Goal: Information Seeking & Learning: Learn about a topic

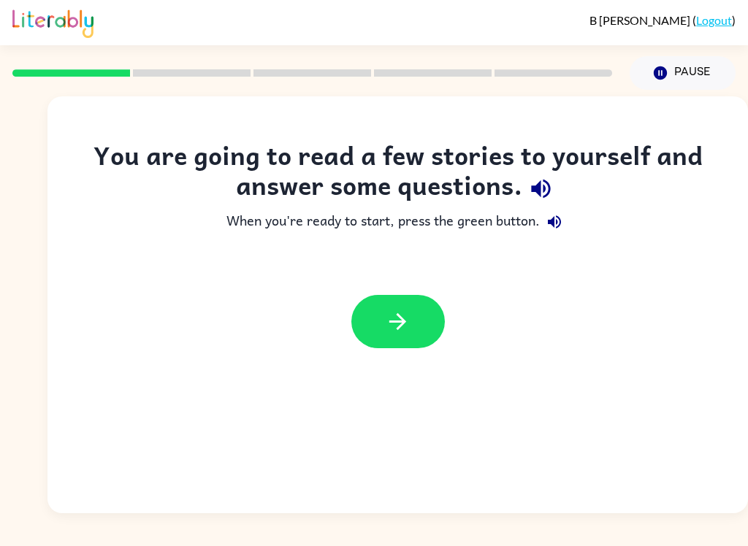
click at [417, 328] on button "button" at bounding box center [398, 321] width 94 height 53
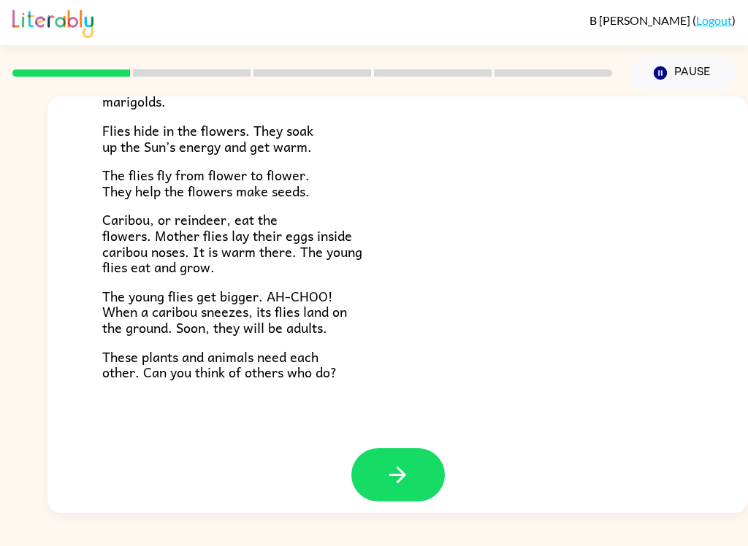
scroll to position [290, 0]
click at [433, 470] on button "button" at bounding box center [398, 475] width 94 height 53
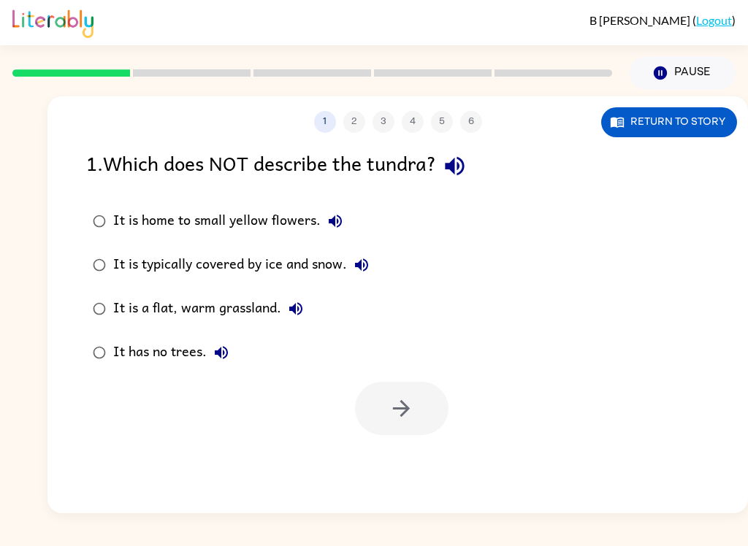
scroll to position [0, 0]
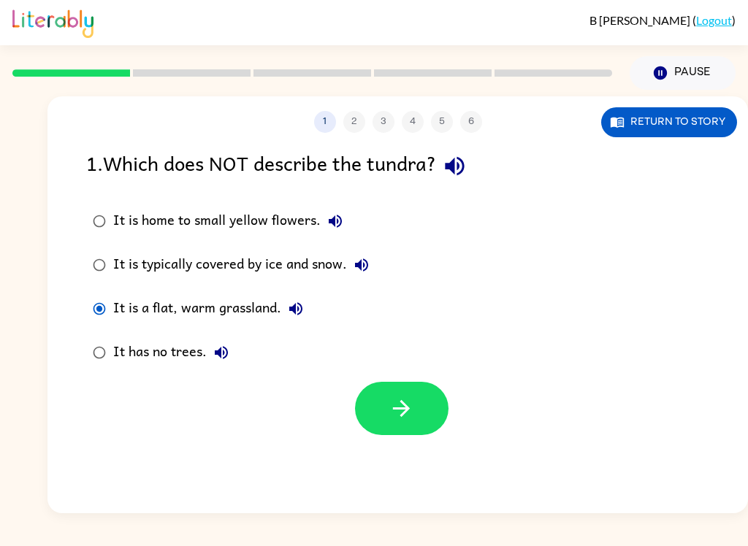
click at [473, 175] on button "button" at bounding box center [454, 166] width 37 height 37
click at [303, 313] on icon "button" at bounding box center [296, 309] width 18 height 18
click at [422, 401] on button "button" at bounding box center [402, 408] width 94 height 53
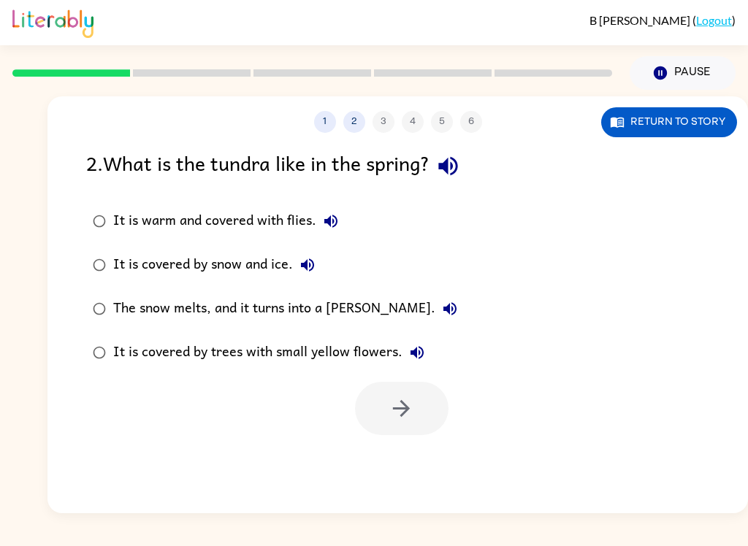
click at [692, 129] on button "Return to story" at bounding box center [669, 122] width 136 height 30
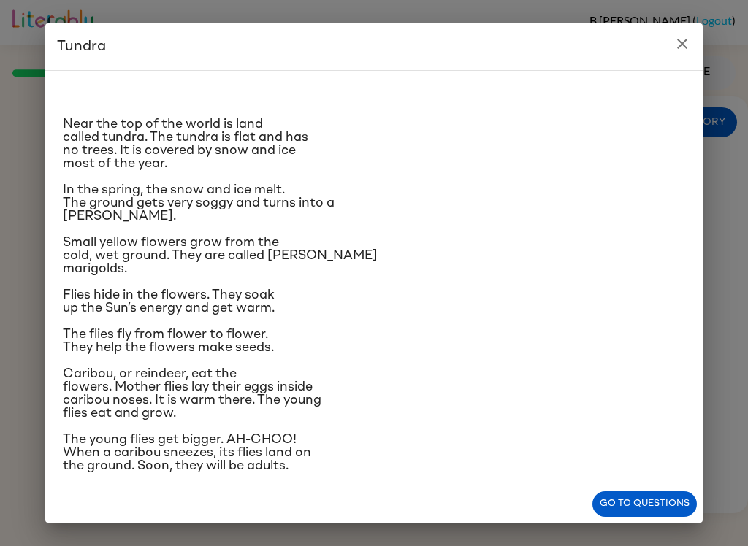
click at [674, 47] on icon "close" at bounding box center [683, 44] width 18 height 18
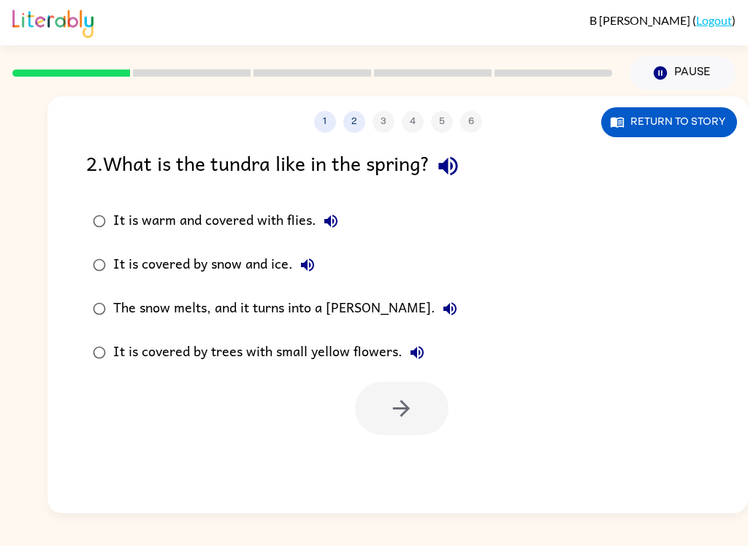
click at [663, 123] on button "Return to story" at bounding box center [669, 122] width 136 height 30
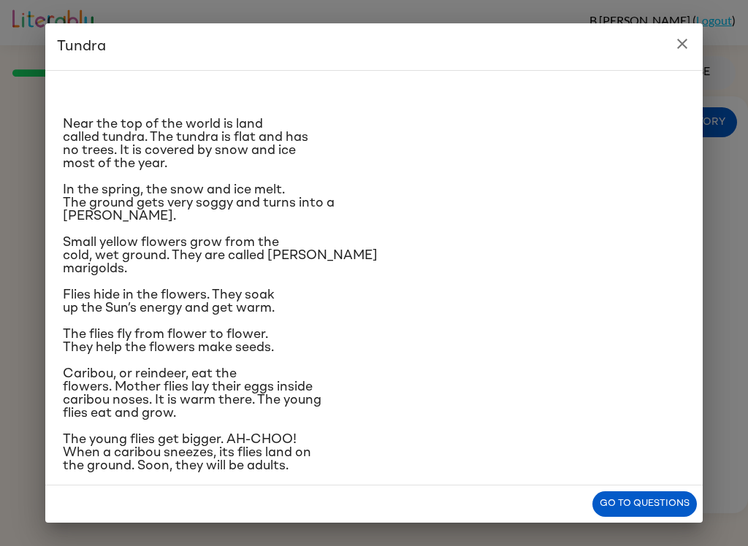
click at [696, 39] on button "close" at bounding box center [682, 43] width 29 height 29
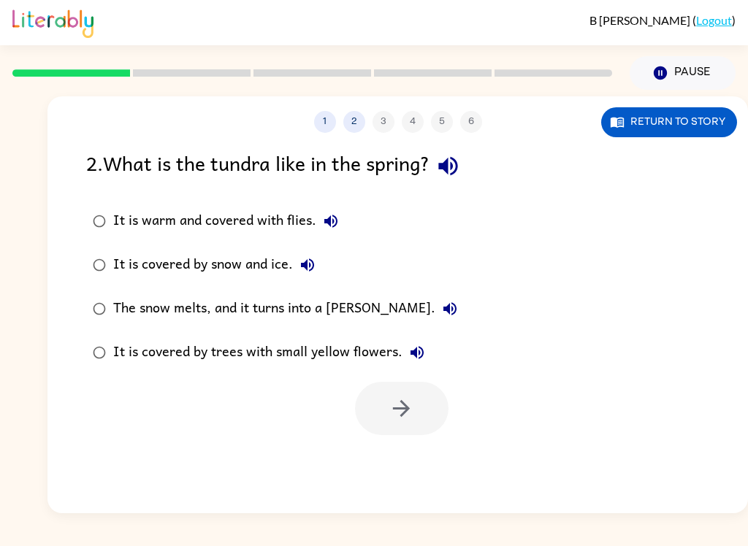
click at [435, 309] on button "The snow melts, and it turns into a [PERSON_NAME]." at bounding box center [449, 308] width 29 height 29
click at [335, 303] on div "The snow melts, and it turns into a [PERSON_NAME]." at bounding box center [288, 308] width 351 height 29
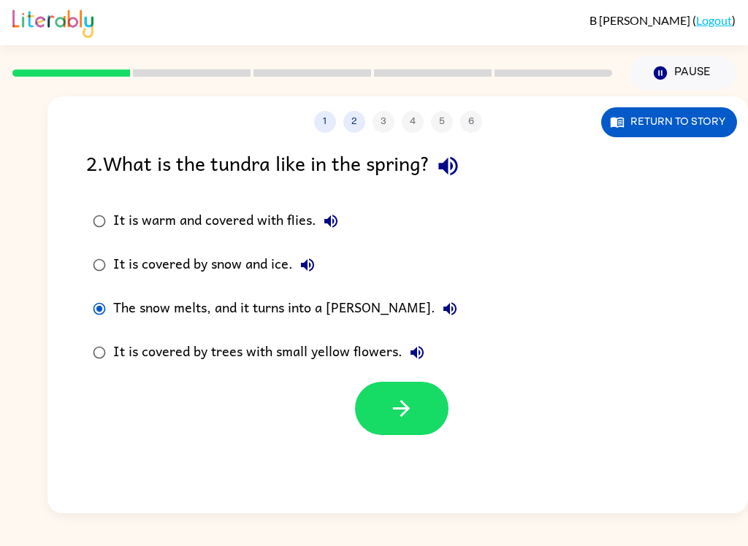
click at [412, 397] on icon "button" at bounding box center [402, 409] width 26 height 26
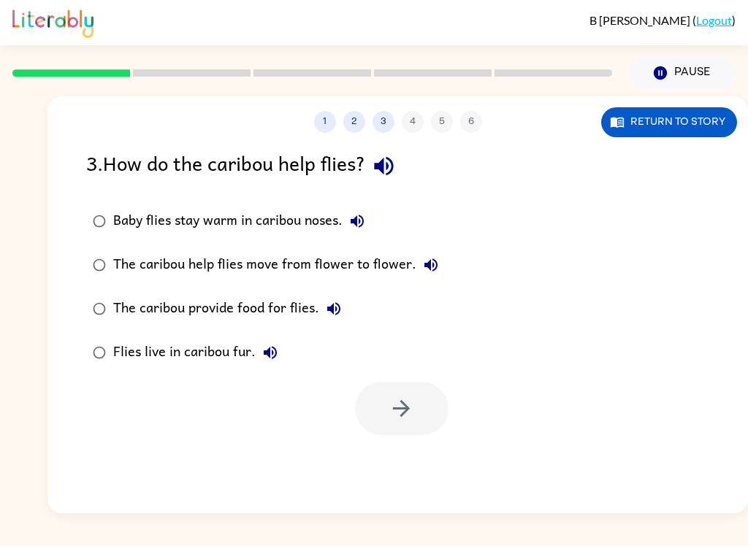
click at [651, 133] on button "Return to story" at bounding box center [669, 122] width 136 height 30
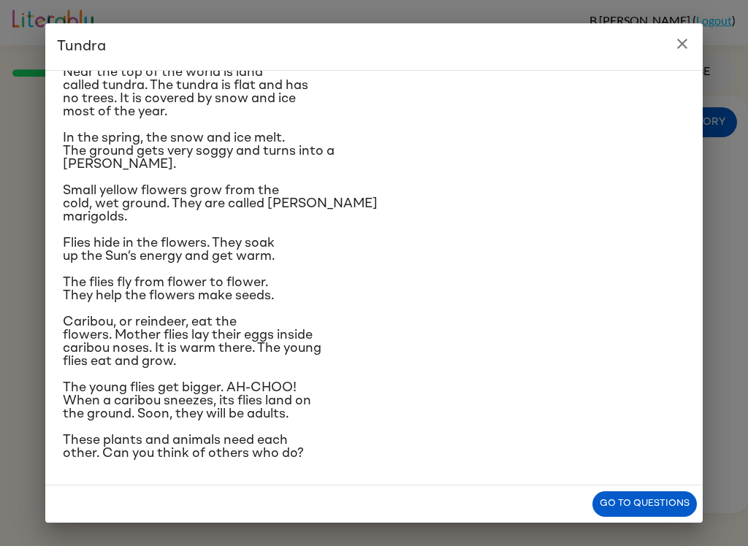
scroll to position [152, 0]
click at [674, 47] on icon "close" at bounding box center [683, 44] width 18 height 18
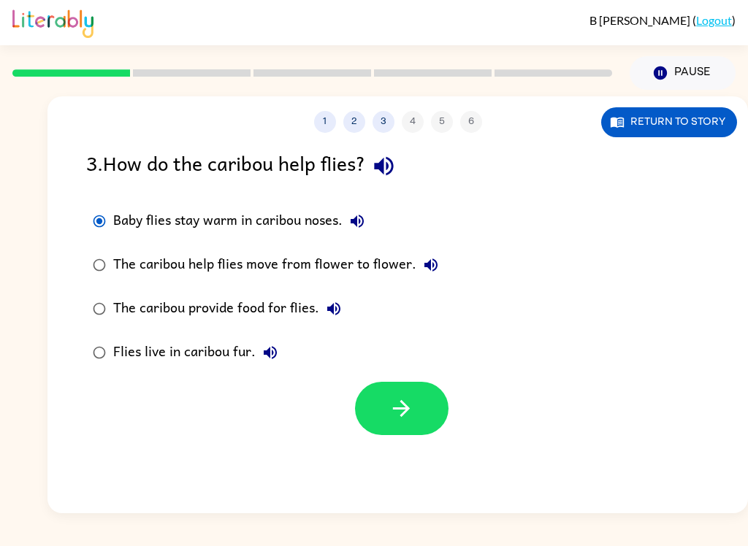
click at [400, 416] on icon "button" at bounding box center [402, 409] width 26 height 26
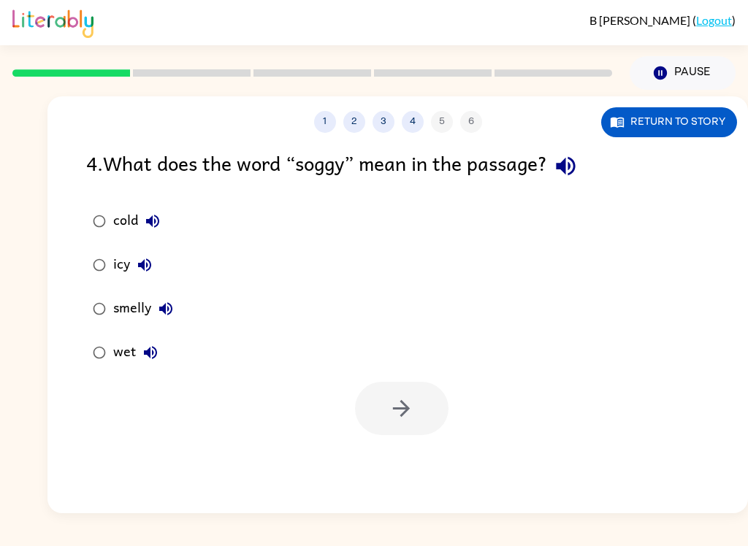
click at [679, 137] on button "Return to story" at bounding box center [669, 122] width 136 height 30
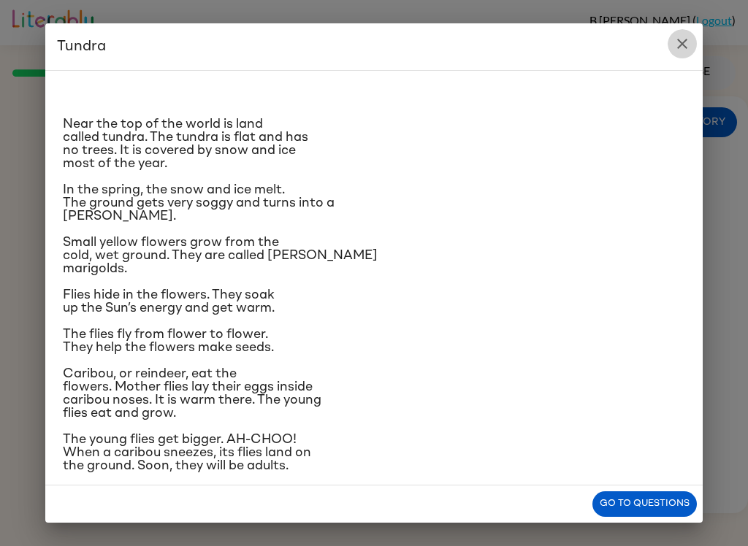
click at [677, 53] on button "close" at bounding box center [682, 43] width 29 height 29
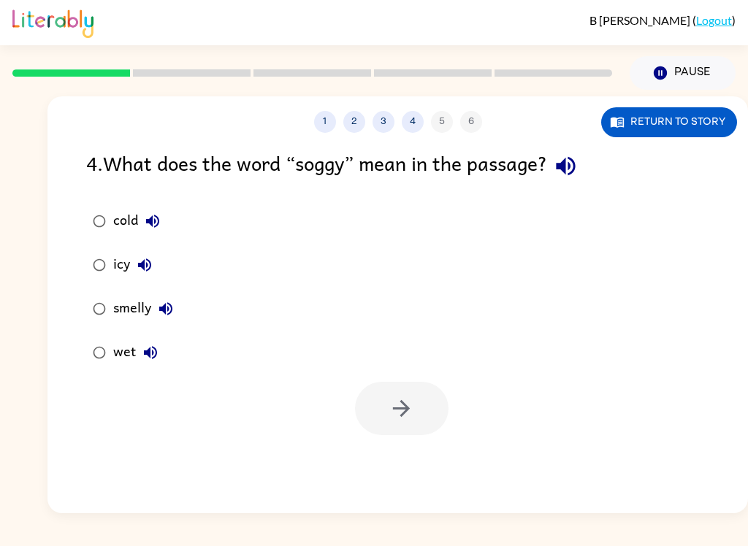
click at [690, 118] on button "Return to story" at bounding box center [669, 122] width 136 height 30
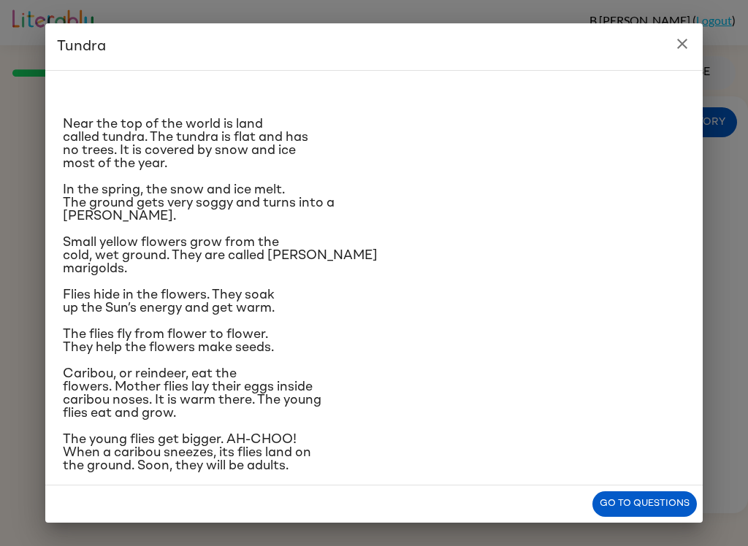
scroll to position [0, 0]
click at [679, 50] on icon "close" at bounding box center [683, 44] width 18 height 18
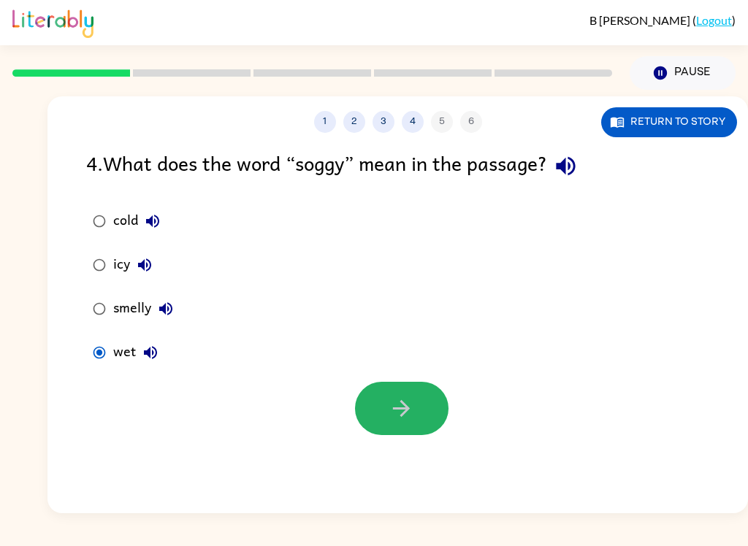
click at [390, 404] on icon "button" at bounding box center [402, 409] width 26 height 26
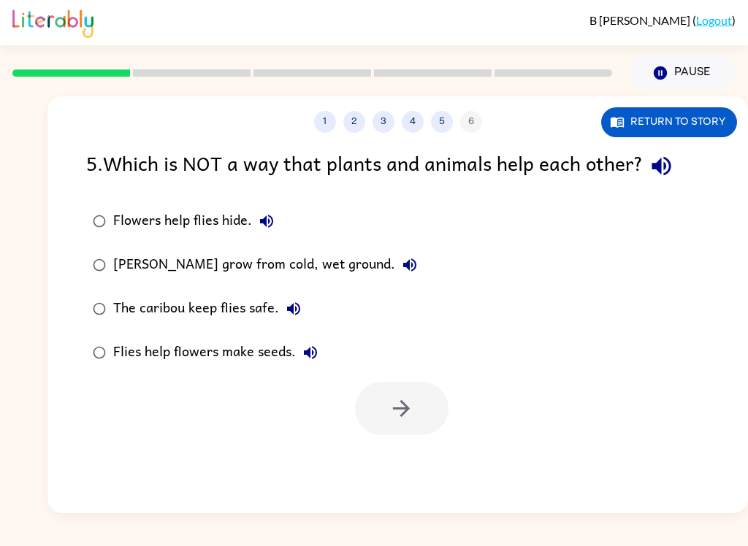
click at [273, 264] on div "[PERSON_NAME] grow from cold, wet ground." at bounding box center [268, 265] width 311 height 29
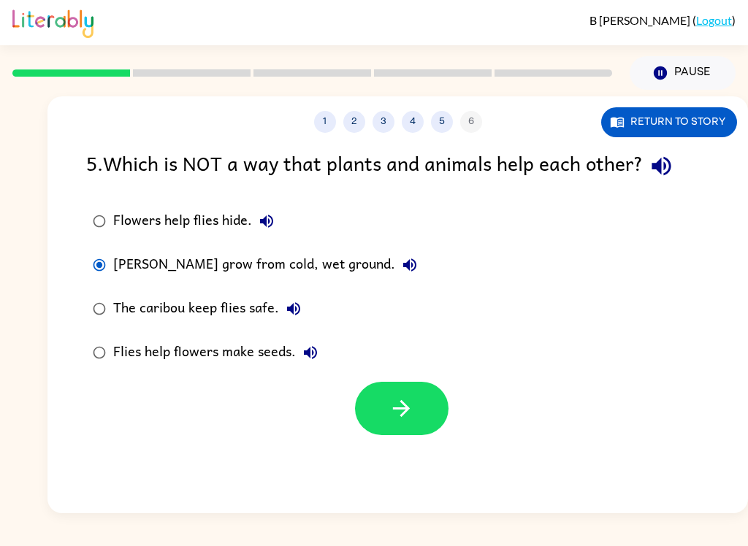
click at [399, 419] on icon "button" at bounding box center [402, 409] width 26 height 26
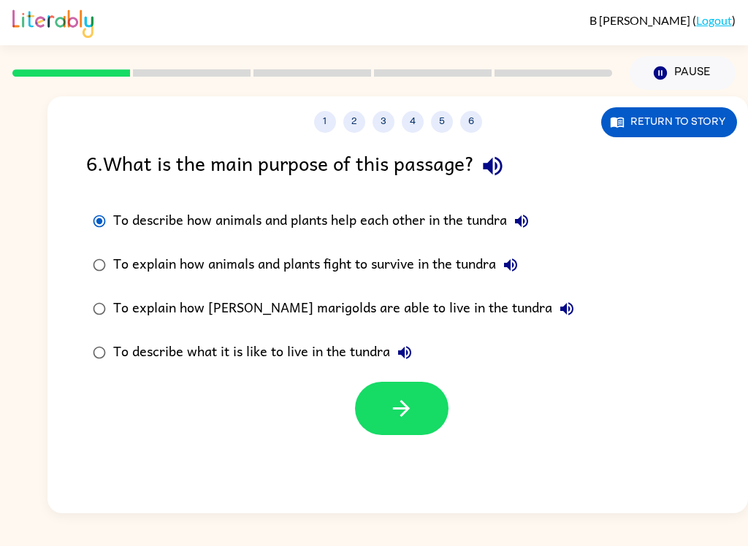
click at [388, 387] on button "button" at bounding box center [402, 408] width 94 height 53
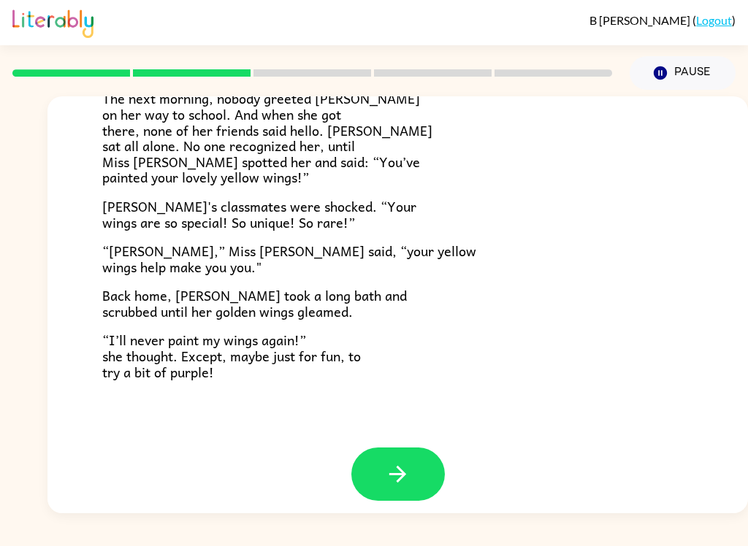
scroll to position [395, 0]
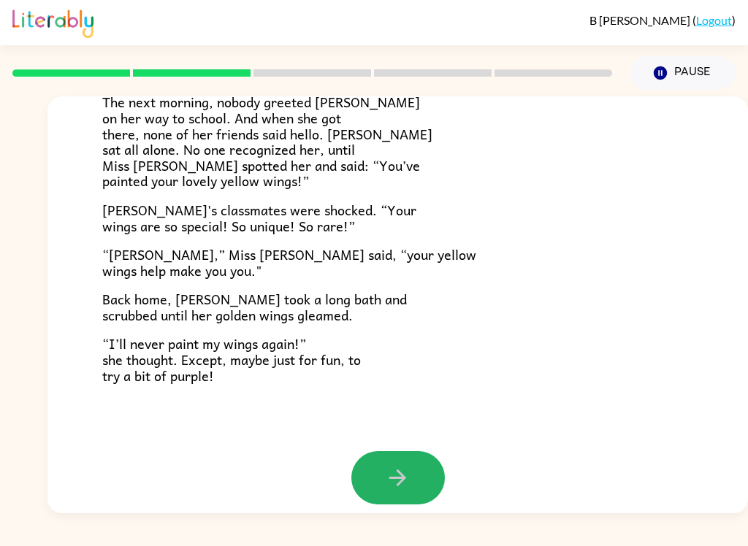
click at [409, 451] on button "button" at bounding box center [398, 477] width 94 height 53
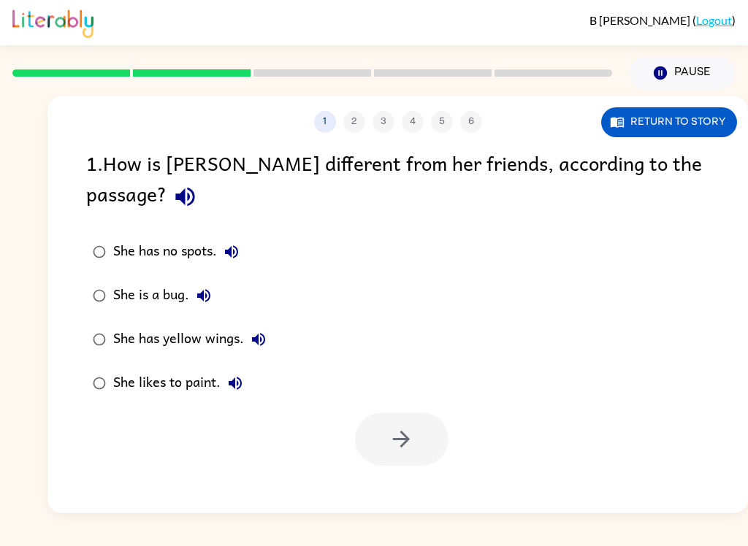
click at [176, 325] on div "She has yellow wings." at bounding box center [193, 339] width 160 height 29
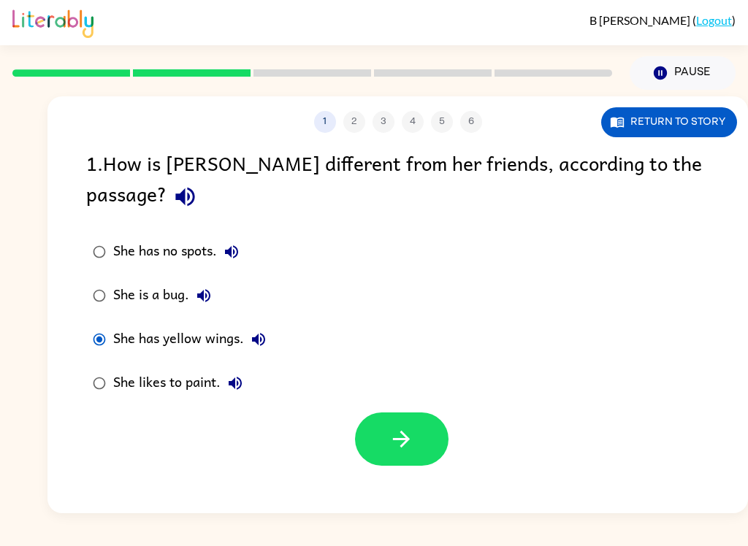
click at [409, 427] on icon "button" at bounding box center [402, 440] width 26 height 26
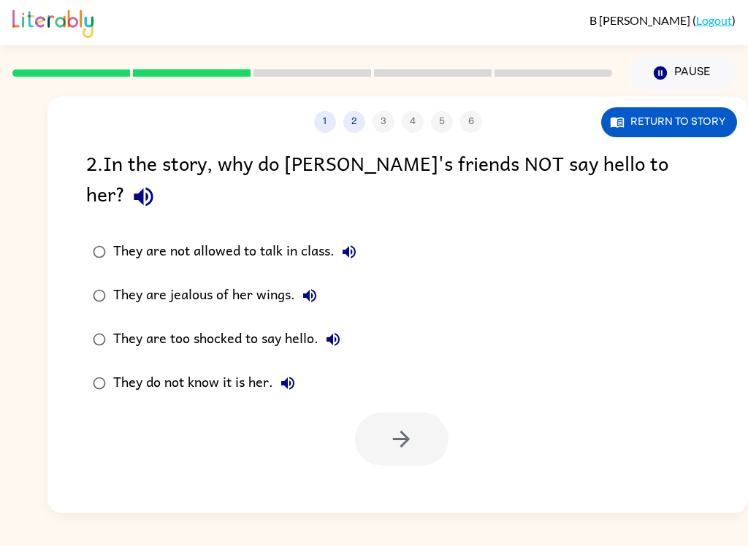
click at [150, 369] on div "They do not know it is her." at bounding box center [207, 383] width 189 height 29
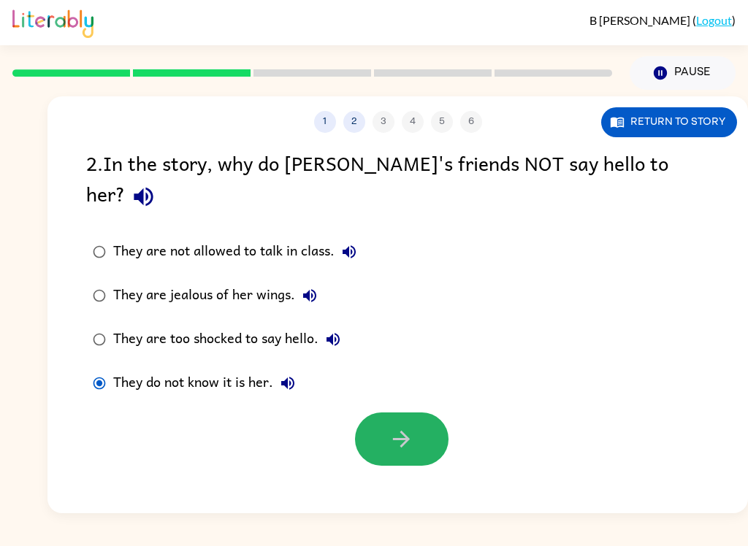
click at [411, 427] on icon "button" at bounding box center [402, 440] width 26 height 26
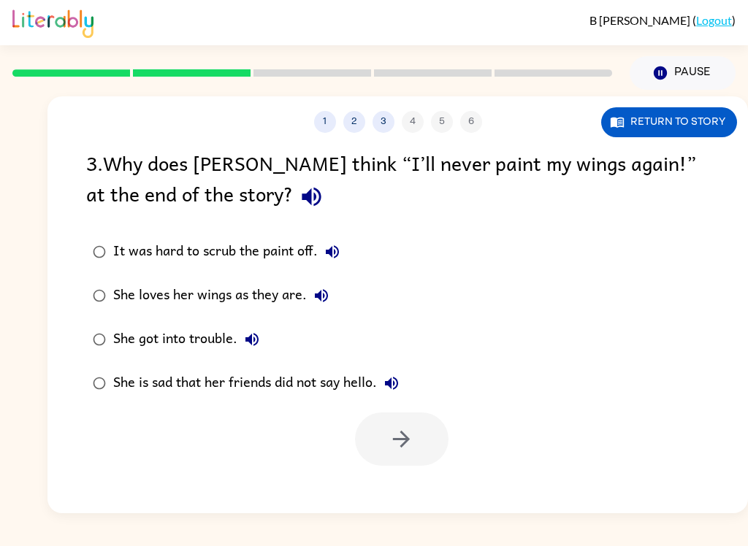
click at [205, 286] on div "She loves her wings as they are." at bounding box center [224, 295] width 223 height 29
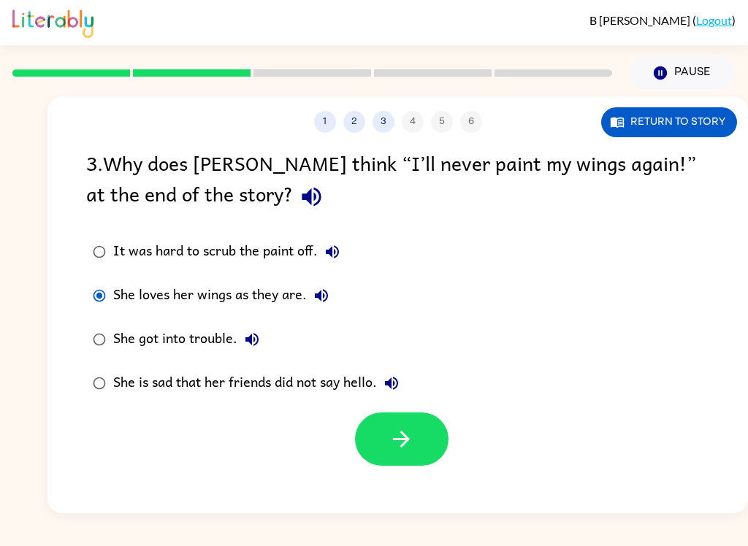
click at [400, 452] on icon "button" at bounding box center [402, 440] width 26 height 26
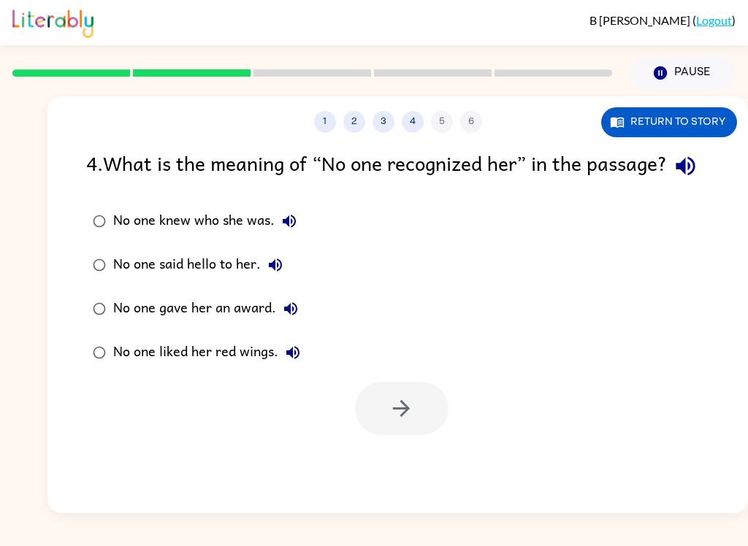
click at [225, 235] on label "No one knew who she was." at bounding box center [196, 221] width 237 height 44
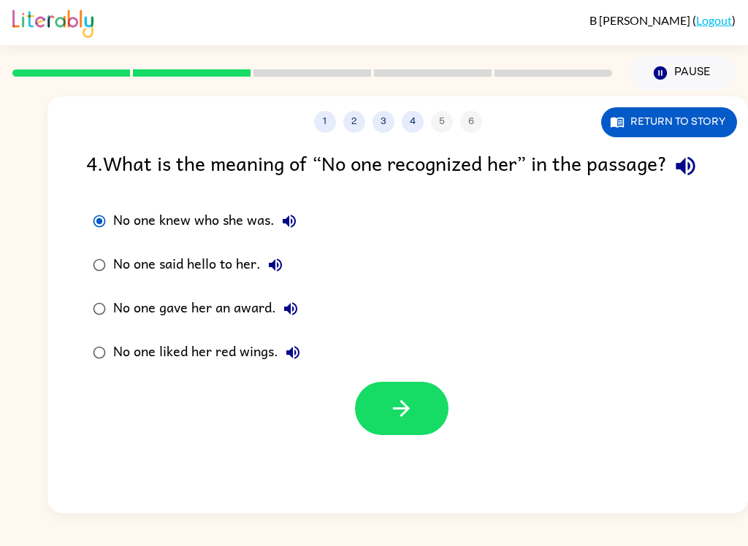
click at [411, 422] on icon "button" at bounding box center [402, 409] width 26 height 26
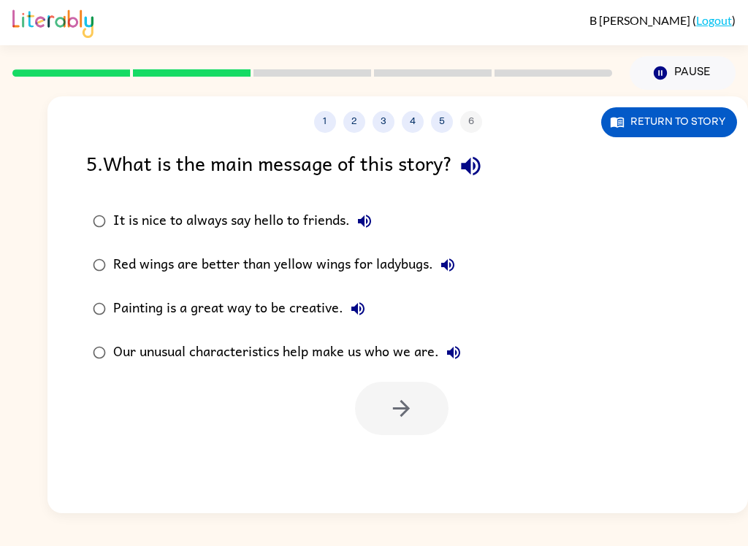
click at [139, 348] on div "Our unusual characteristics help make us who we are." at bounding box center [290, 352] width 355 height 29
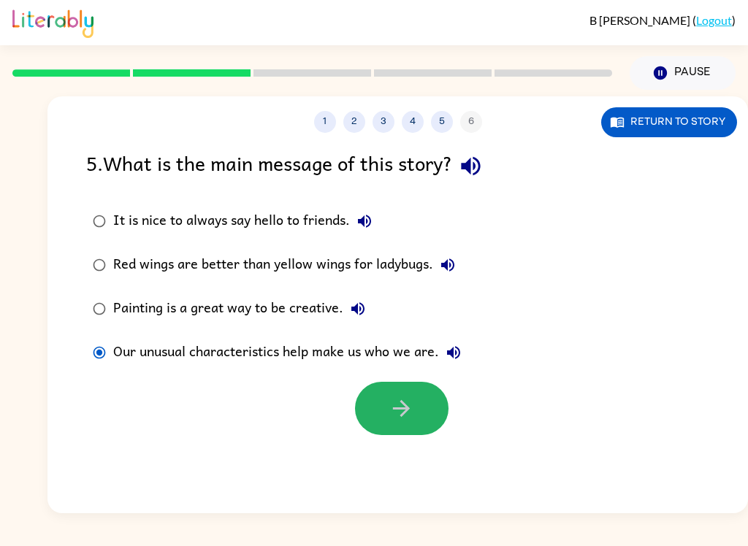
click at [401, 419] on icon "button" at bounding box center [402, 409] width 26 height 26
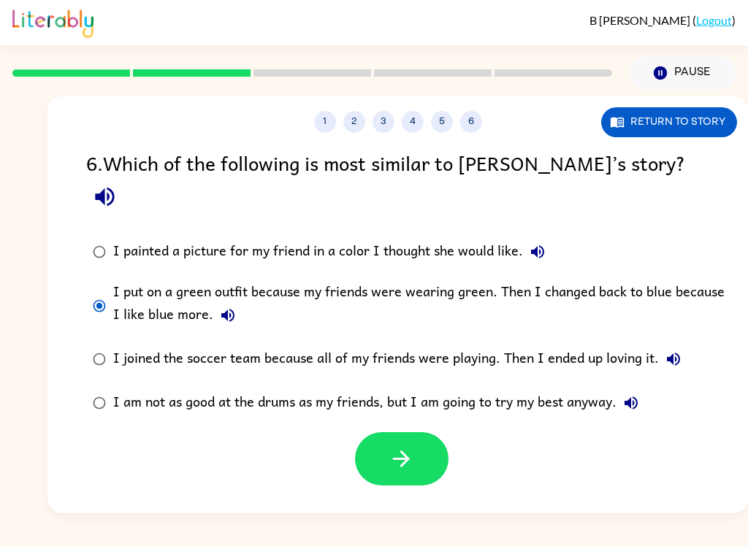
click at [400, 446] on button "button" at bounding box center [402, 459] width 94 height 53
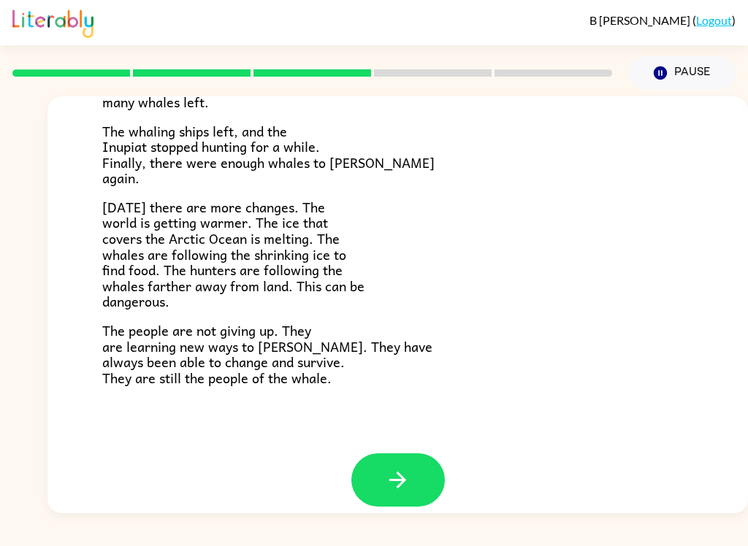
scroll to position [476, 0]
click at [411, 462] on button "button" at bounding box center [398, 480] width 94 height 53
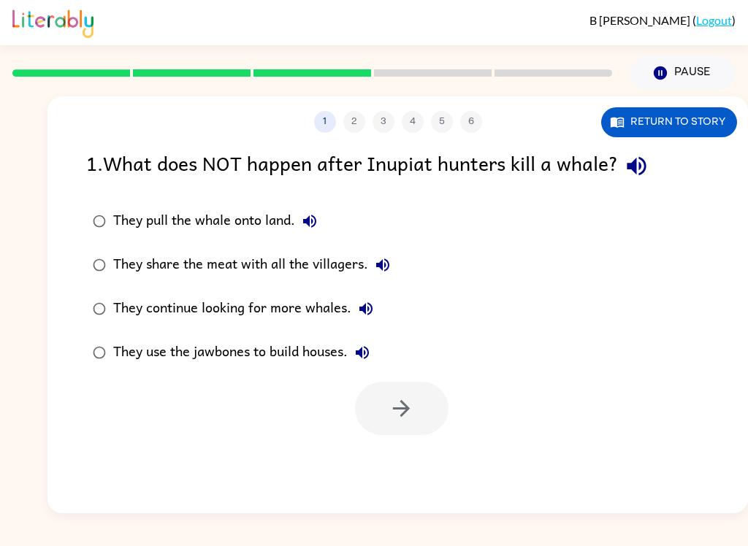
scroll to position [0, 0]
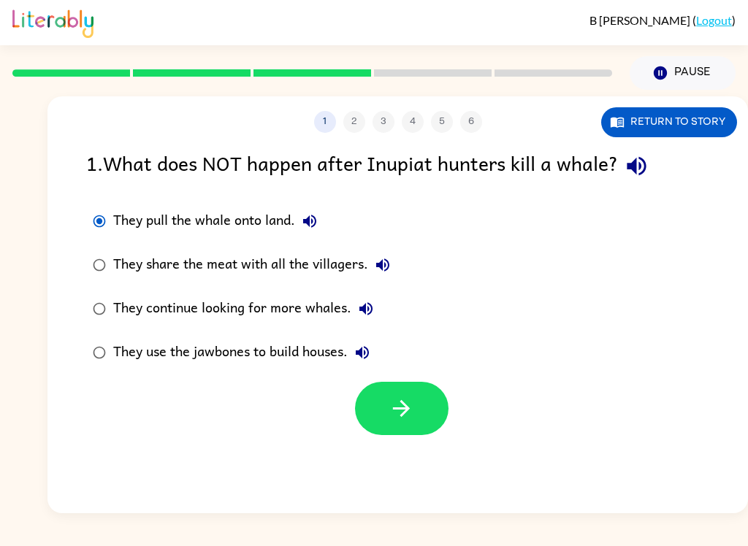
click at [693, 130] on button "Return to story" at bounding box center [669, 122] width 136 height 30
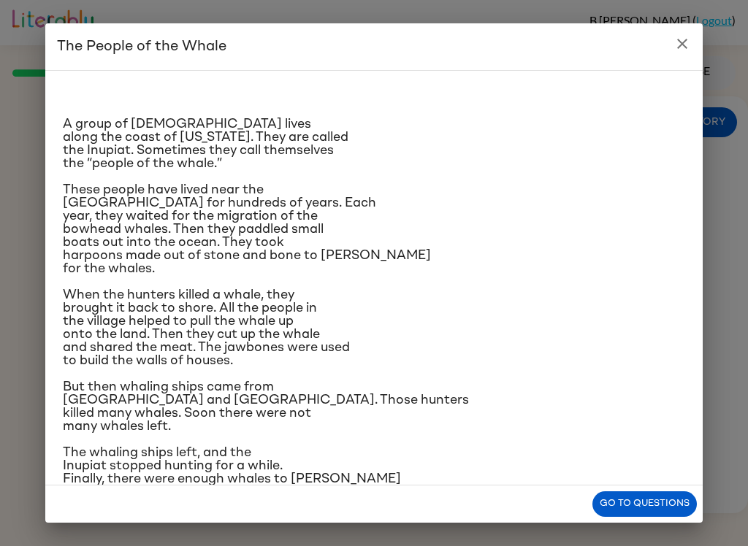
click at [675, 43] on icon "close" at bounding box center [683, 44] width 18 height 18
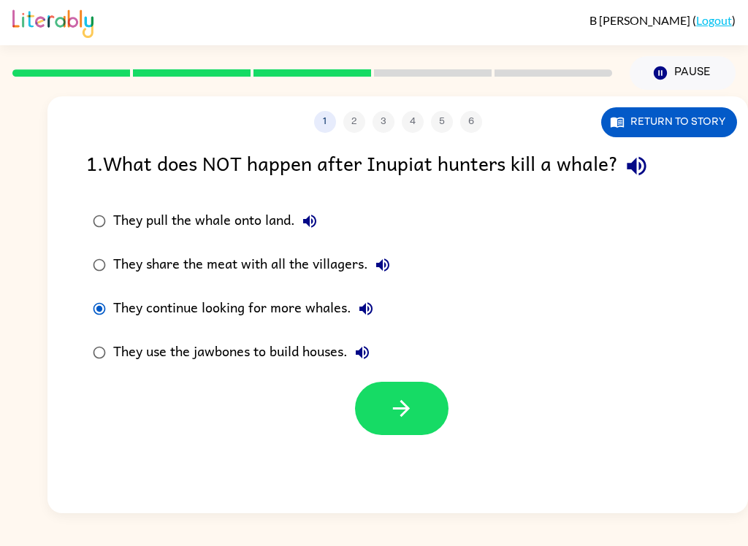
click at [411, 408] on icon "button" at bounding box center [402, 409] width 26 height 26
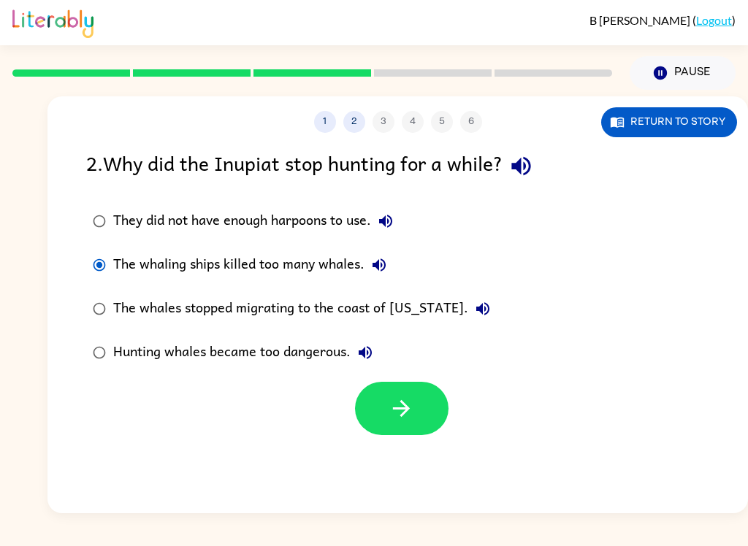
click at [390, 411] on icon "button" at bounding box center [402, 409] width 26 height 26
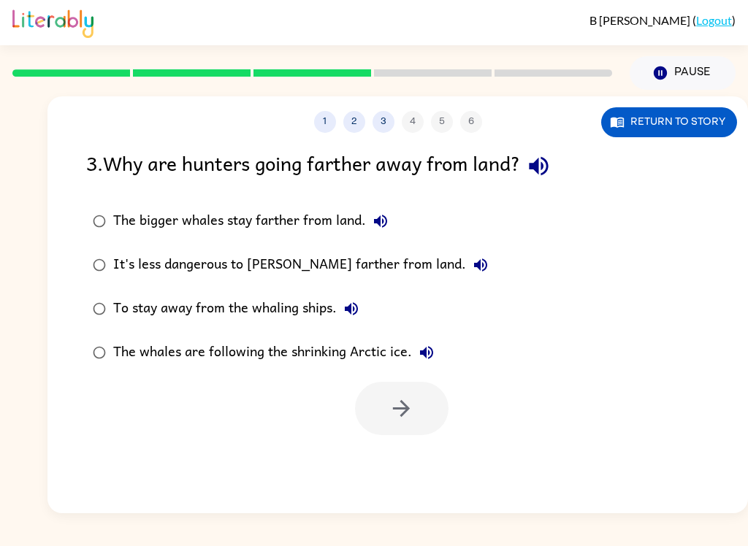
click at [686, 124] on button "Return to story" at bounding box center [669, 122] width 136 height 30
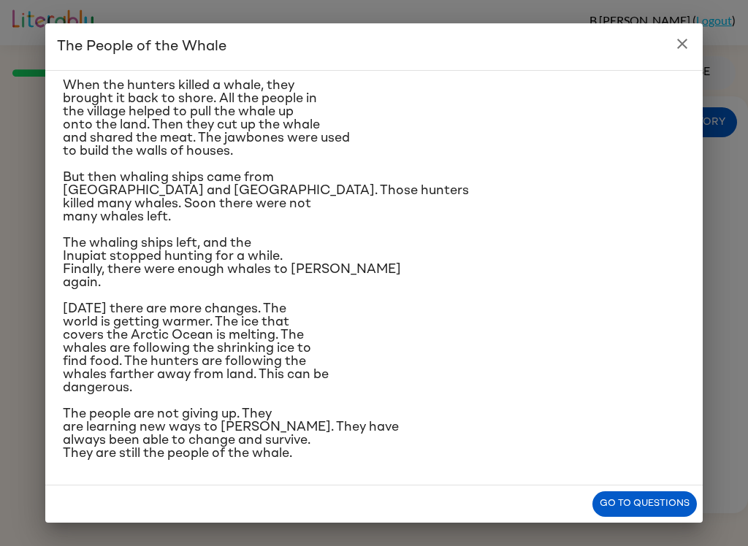
scroll to position [332, 0]
click at [664, 40] on h2 "The People of the Whale" at bounding box center [374, 46] width 658 height 47
click at [686, 45] on icon "close" at bounding box center [683, 44] width 18 height 18
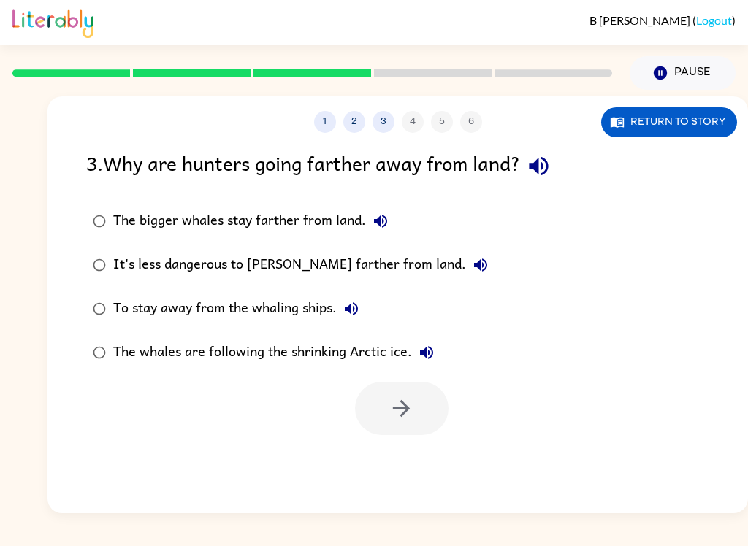
click at [390, 226] on button "The bigger whales stay farther from land." at bounding box center [380, 221] width 29 height 29
click at [681, 124] on button "Return to story" at bounding box center [669, 122] width 136 height 30
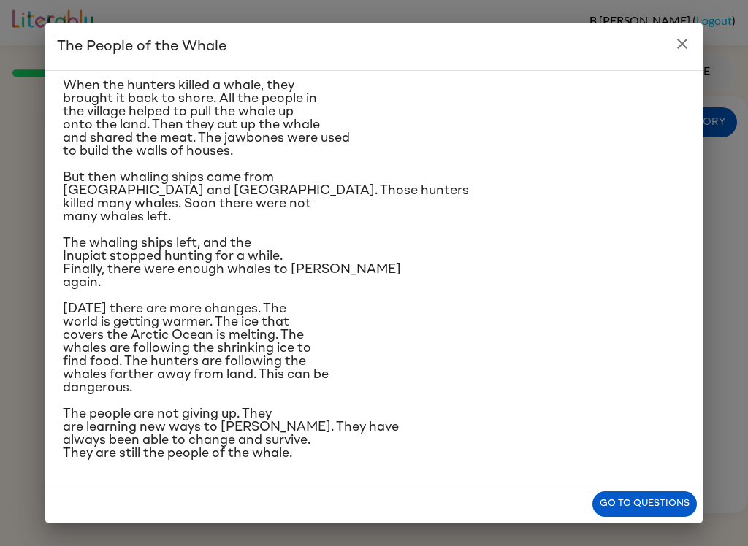
scroll to position [367, 0]
click at [674, 60] on h2 "The People of the Whale" at bounding box center [374, 46] width 658 height 47
click at [693, 47] on button "close" at bounding box center [682, 43] width 29 height 29
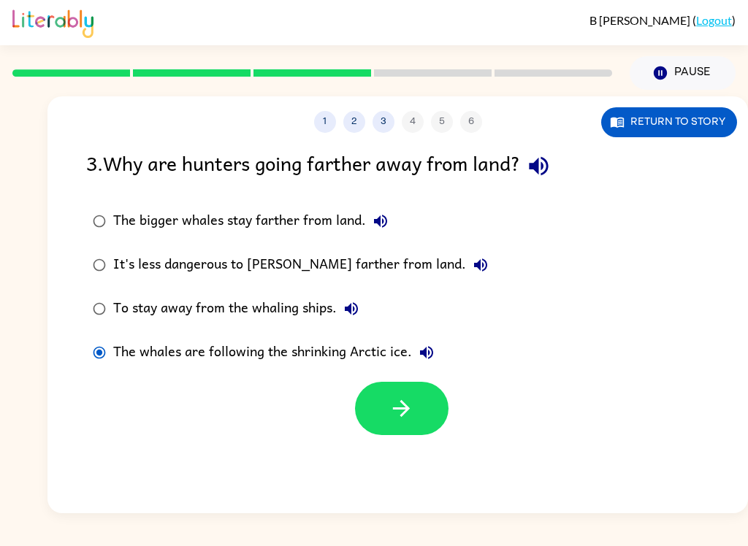
click at [410, 414] on icon "button" at bounding box center [402, 409] width 26 height 26
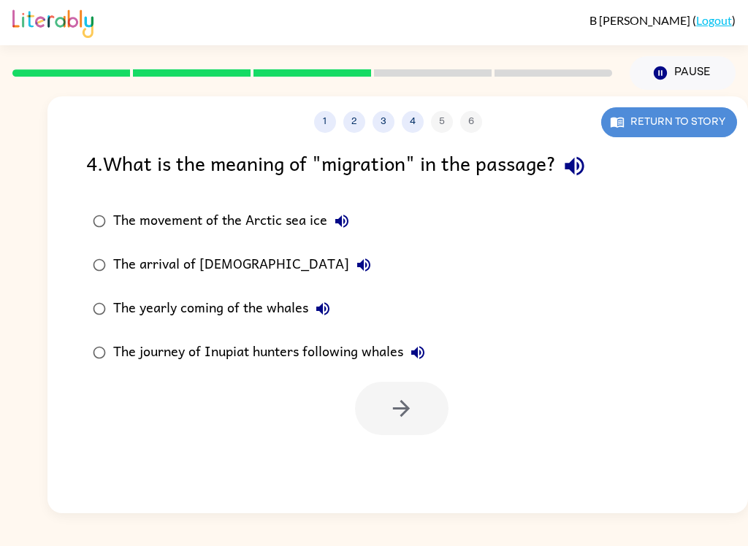
click at [641, 126] on button "Return to story" at bounding box center [669, 122] width 136 height 30
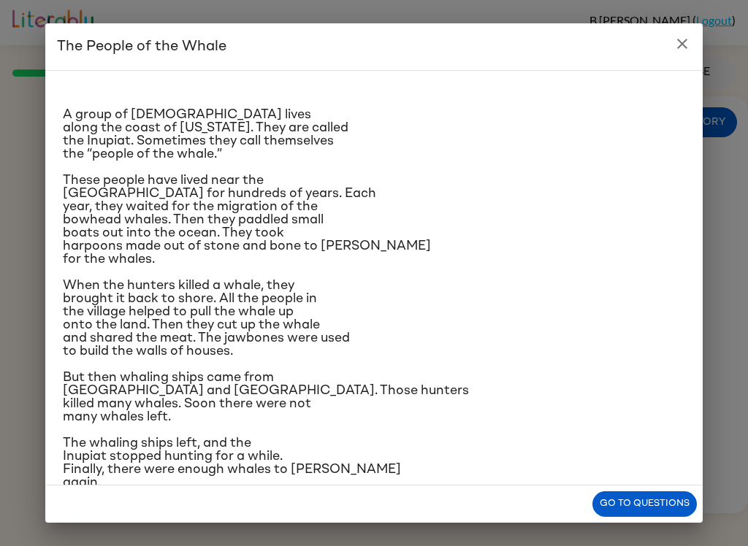
scroll to position [10, 0]
click at [668, 39] on button "close" at bounding box center [682, 43] width 29 height 29
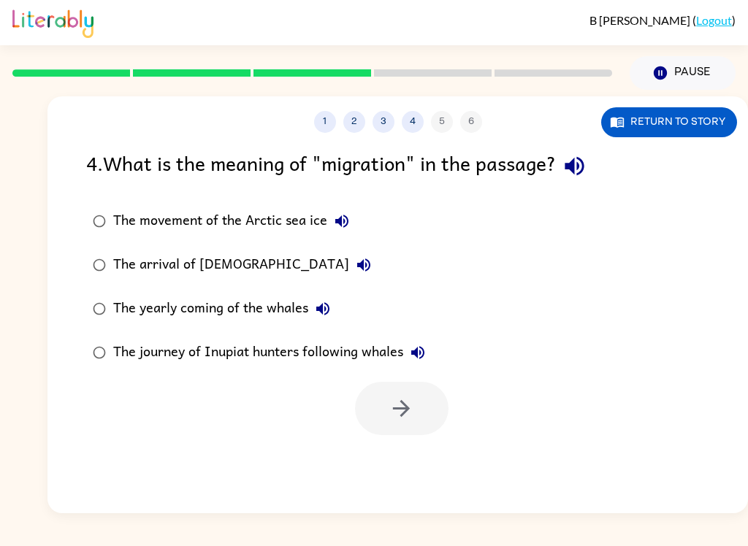
click at [121, 297] on div "The yearly coming of the whales" at bounding box center [225, 308] width 224 height 29
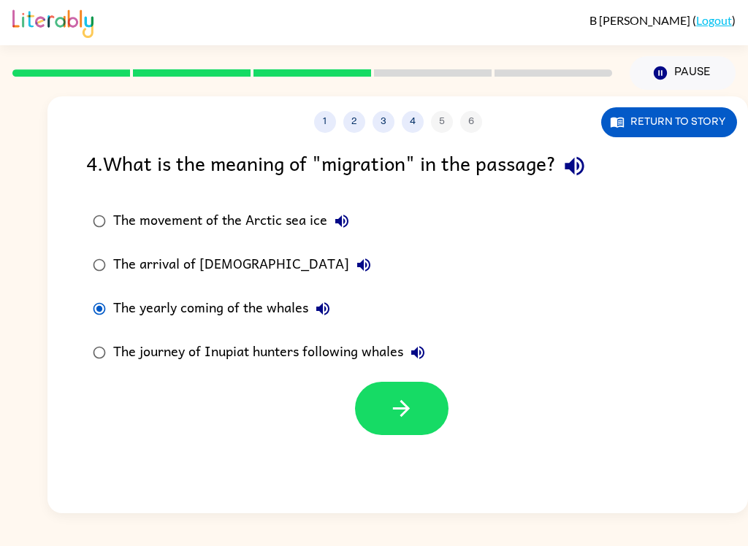
click at [395, 414] on icon "button" at bounding box center [402, 409] width 26 height 26
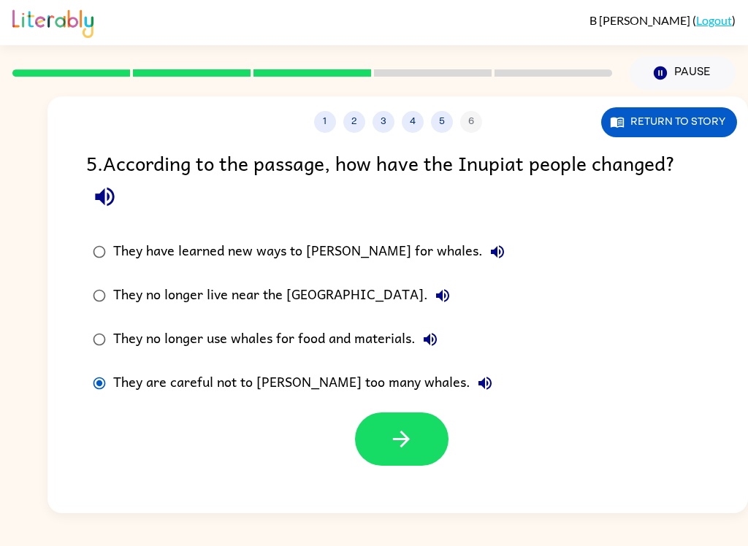
click at [395, 449] on icon "button" at bounding box center [402, 440] width 26 height 26
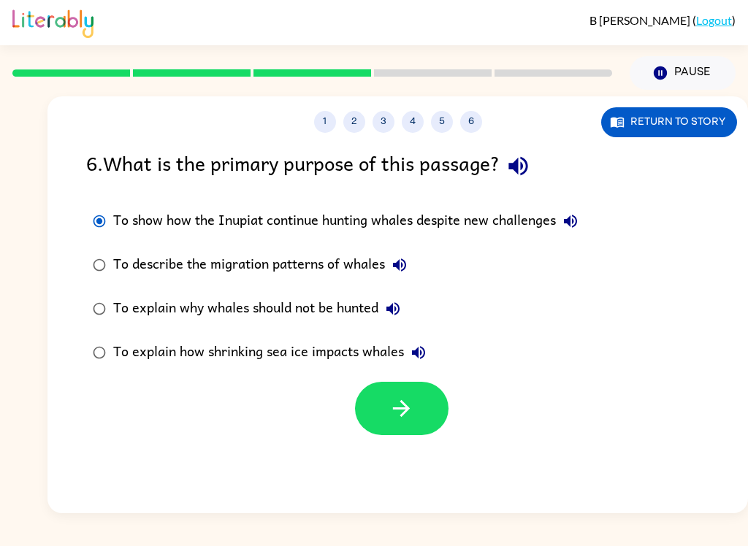
click at [389, 425] on button "button" at bounding box center [402, 408] width 94 height 53
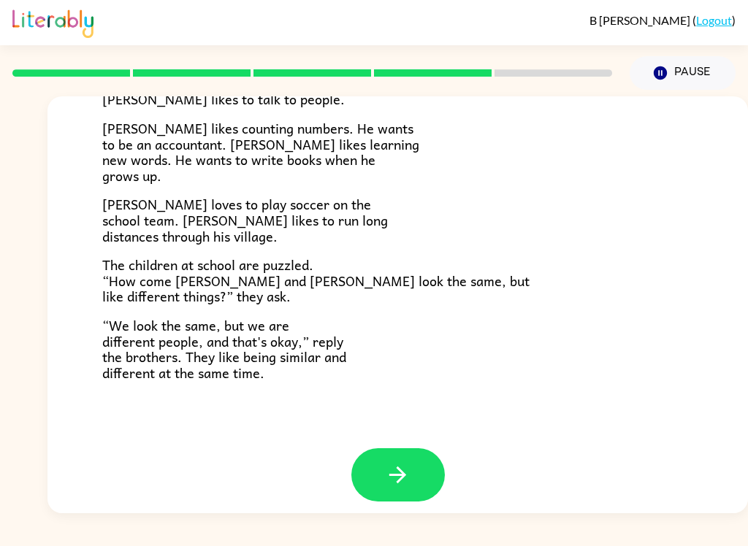
scroll to position [305, 0]
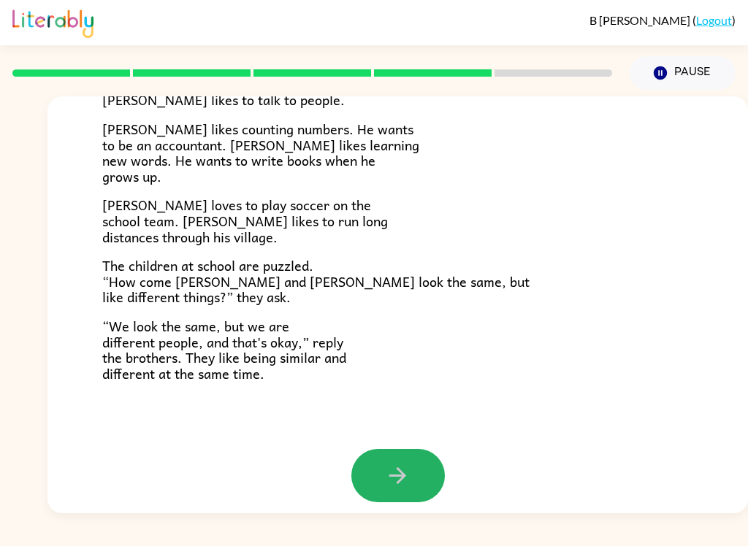
click at [388, 465] on icon "button" at bounding box center [398, 476] width 26 height 26
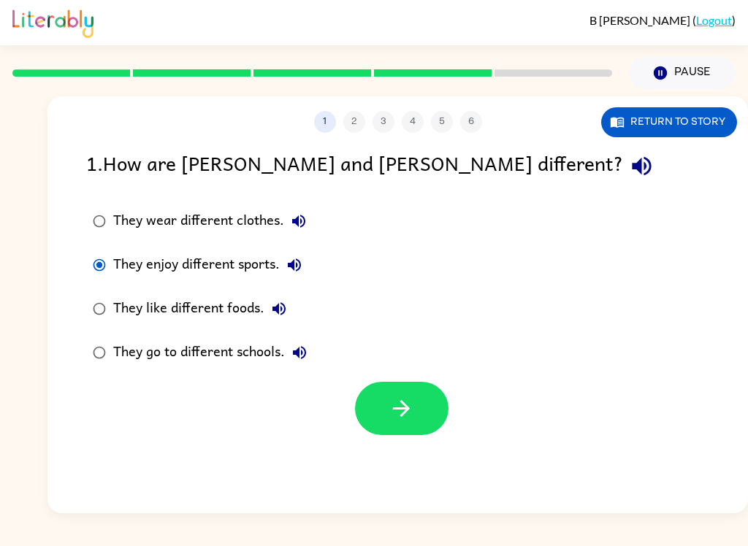
click at [408, 403] on icon "button" at bounding box center [402, 409] width 26 height 26
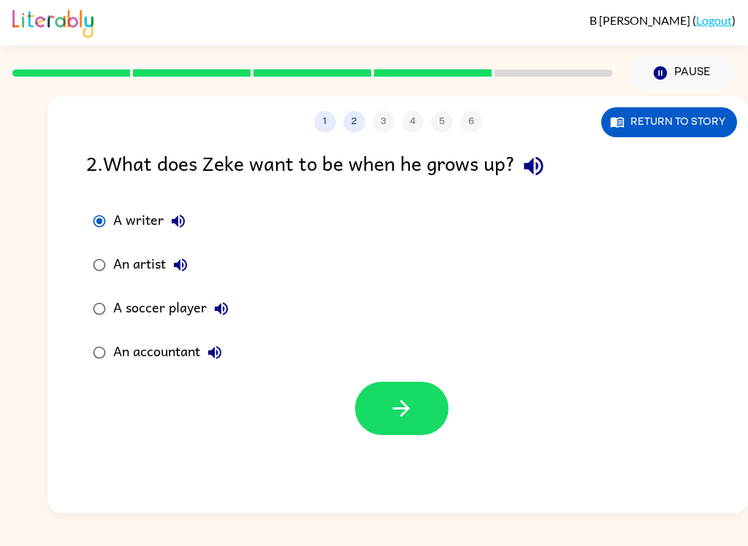
click at [647, 136] on button "Return to story" at bounding box center [669, 122] width 136 height 30
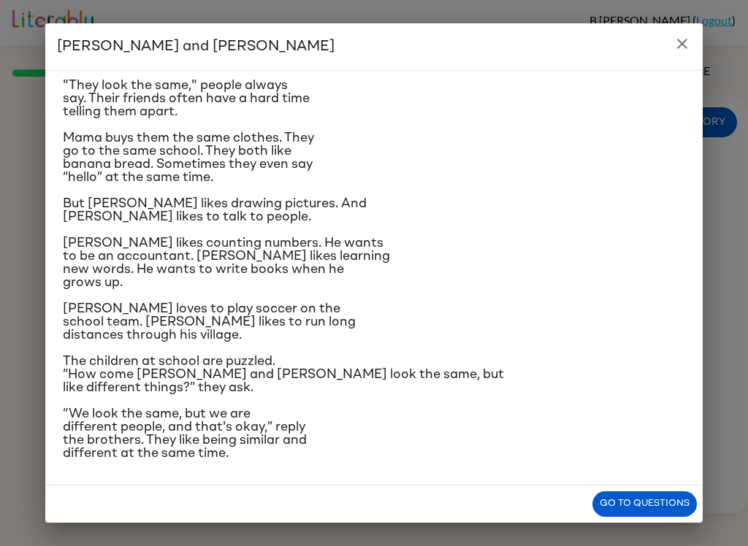
scroll to position [133, 0]
click at [670, 34] on button "close" at bounding box center [682, 43] width 29 height 29
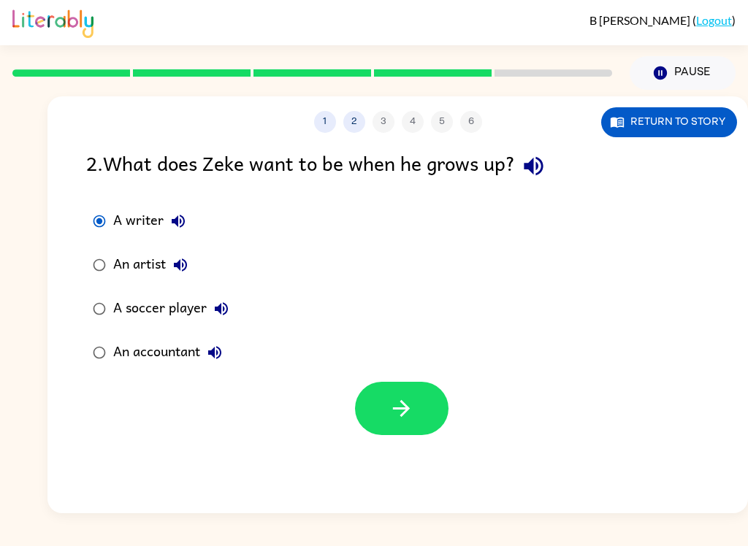
click at [434, 403] on button "button" at bounding box center [402, 408] width 94 height 53
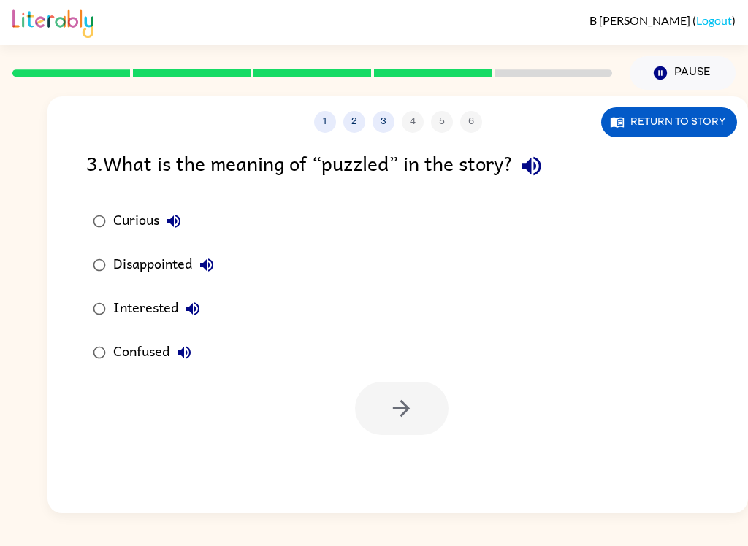
click at [655, 134] on button "Return to story" at bounding box center [669, 122] width 136 height 30
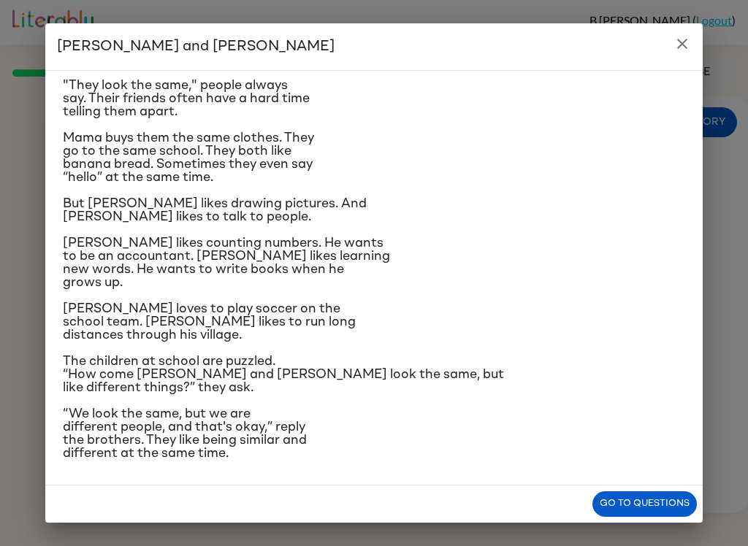
scroll to position [169, 0]
click at [675, 39] on icon "close" at bounding box center [683, 44] width 18 height 18
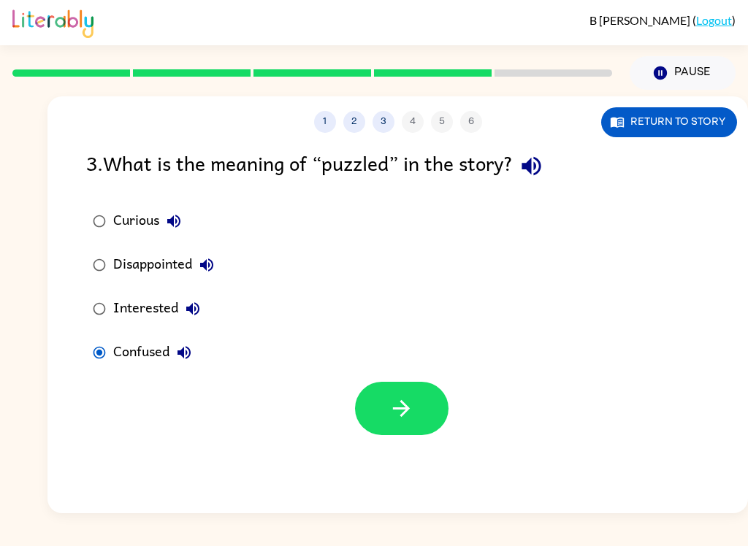
click at [426, 405] on button "button" at bounding box center [402, 408] width 94 height 53
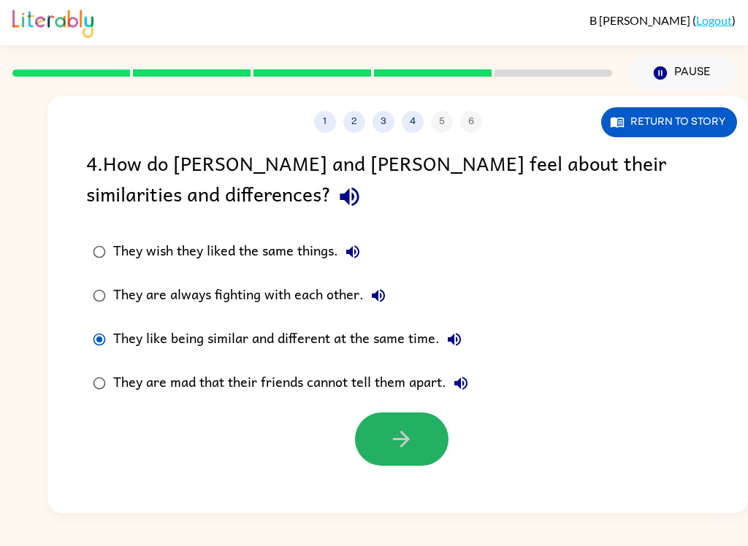
click at [372, 444] on button "button" at bounding box center [402, 439] width 94 height 53
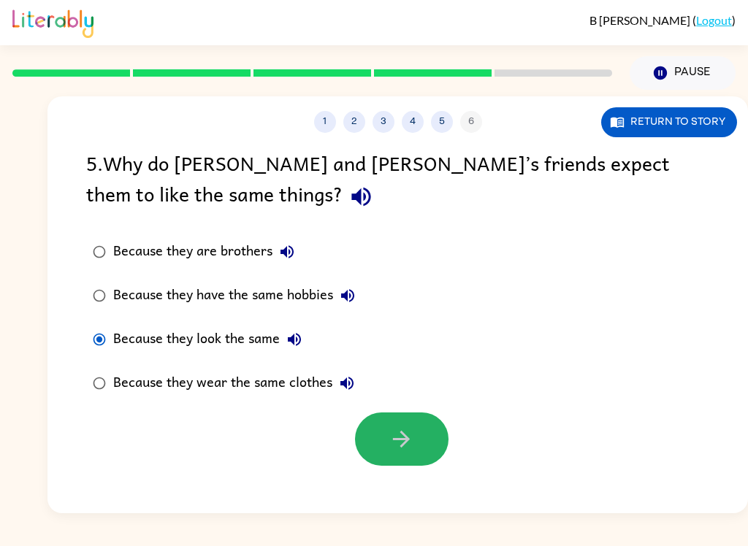
click at [395, 443] on icon "button" at bounding box center [402, 440] width 26 height 26
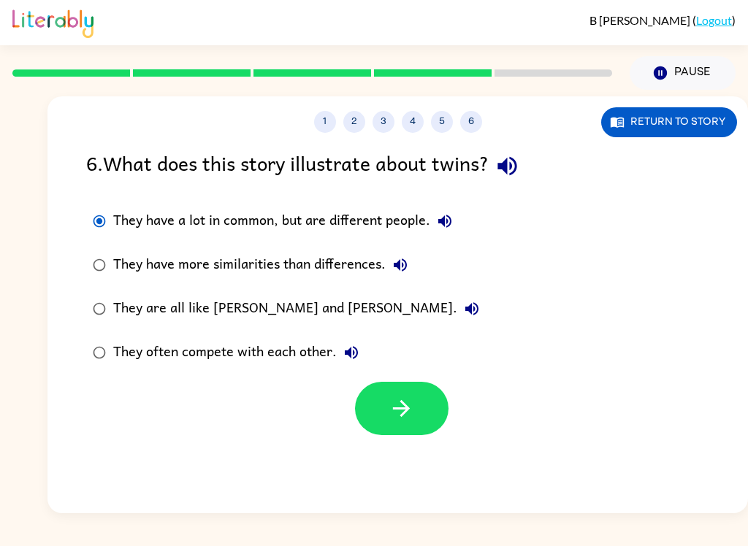
click at [420, 408] on button "button" at bounding box center [402, 408] width 94 height 53
